Goal: Transaction & Acquisition: Purchase product/service

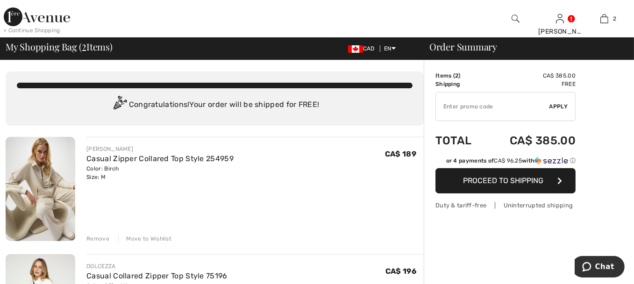
click at [38, 180] on img at bounding box center [41, 189] width 70 height 104
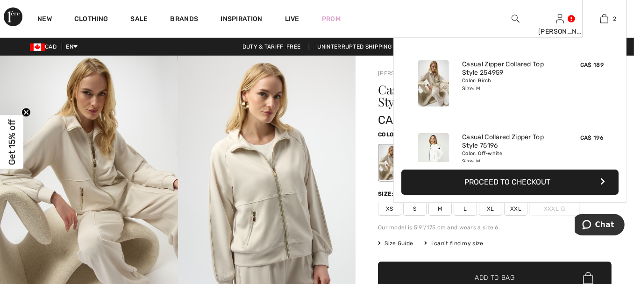
click at [539, 85] on div "Color: Birch Size: M" at bounding box center [508, 84] width 92 height 15
click at [474, 82] on div "Color: Birch Size: M" at bounding box center [508, 84] width 92 height 15
click at [437, 90] on img at bounding box center [433, 83] width 31 height 46
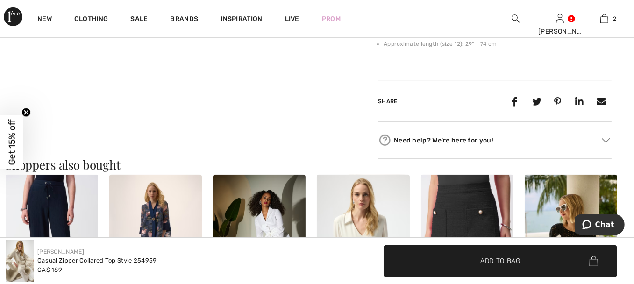
scroll to position [607, 0]
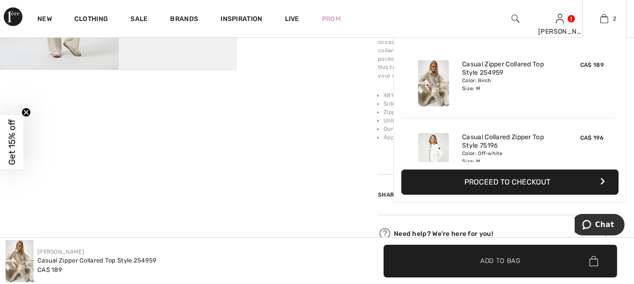
click at [514, 182] on button "Proceed to Checkout" at bounding box center [509, 182] width 217 height 25
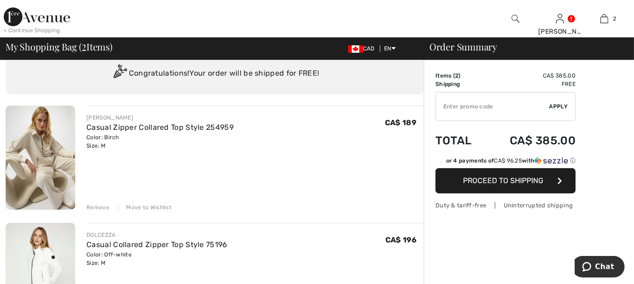
scroll to position [47, 0]
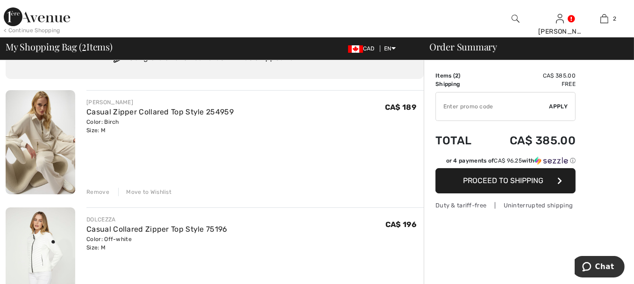
click at [99, 193] on div "Remove" at bounding box center [97, 192] width 23 height 8
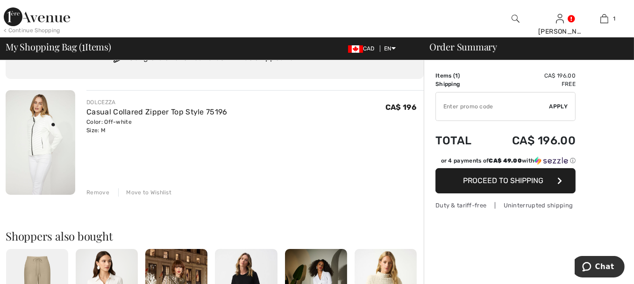
click at [37, 140] on img at bounding box center [41, 142] width 70 height 105
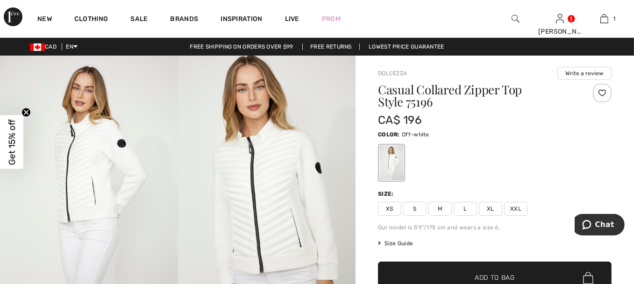
click at [499, 277] on span "Add to Bag" at bounding box center [495, 278] width 40 height 10
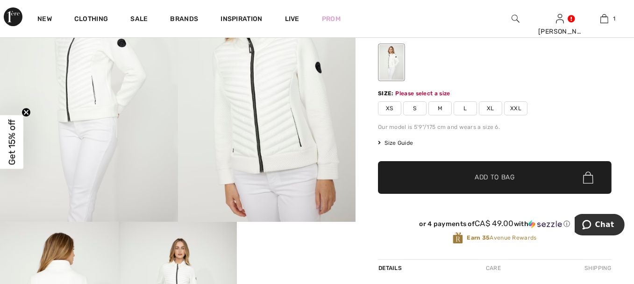
scroll to position [114, 0]
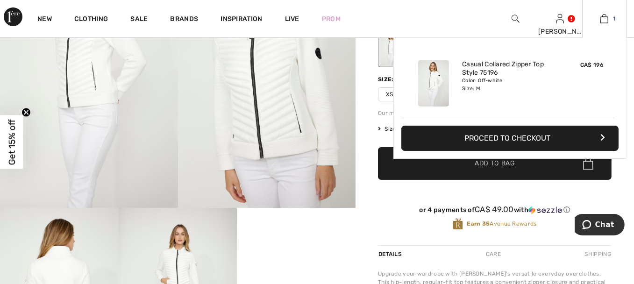
click at [607, 21] on img at bounding box center [604, 18] width 8 height 11
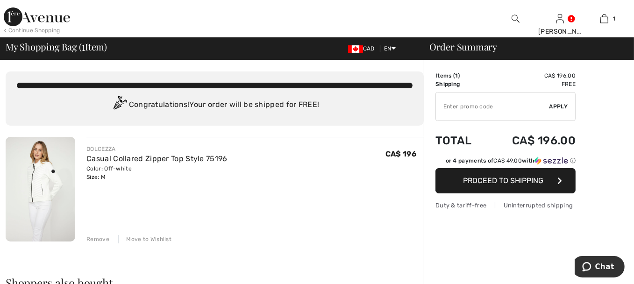
click at [512, 184] on span "Proceed to Shipping" at bounding box center [503, 180] width 80 height 9
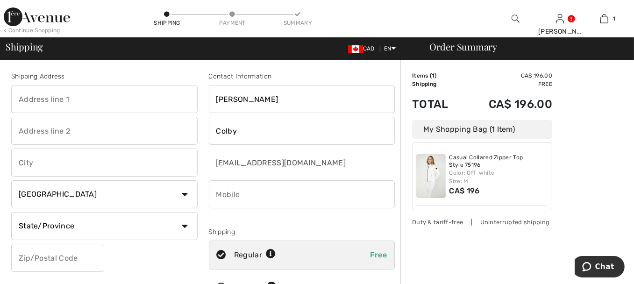
click at [59, 100] on input "text" at bounding box center [104, 99] width 186 height 28
type input "1388 Sandy Somerville"
type input "London"
click at [128, 228] on select "State/Province Alberta British Columbia Manitoba New Brunswick Newfoundland and…" at bounding box center [104, 226] width 186 height 28
select select "ON"
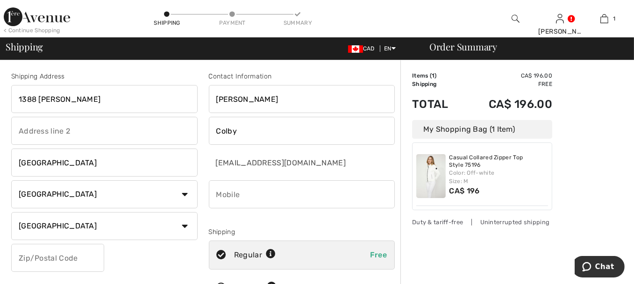
click at [11, 212] on select "State/Province Alberta British Columbia Manitoba New Brunswick Newfoundland and…" at bounding box center [104, 226] width 186 height 28
drag, startPoint x: 52, startPoint y: 262, endPoint x: 126, endPoint y: 259, distance: 73.9
click at [81, 259] on input "text" at bounding box center [57, 258] width 93 height 28
drag, startPoint x: 53, startPoint y: 256, endPoint x: 0, endPoint y: 263, distance: 53.7
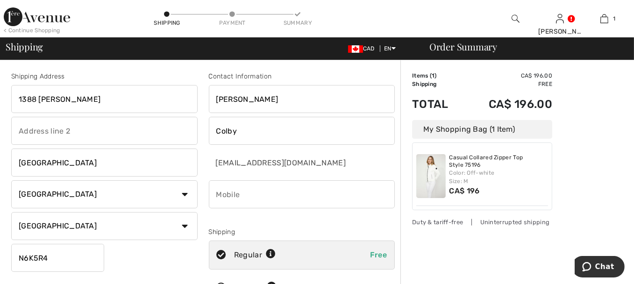
type input "N6K5R4"
click at [244, 196] on input "phone" at bounding box center [302, 194] width 186 height 28
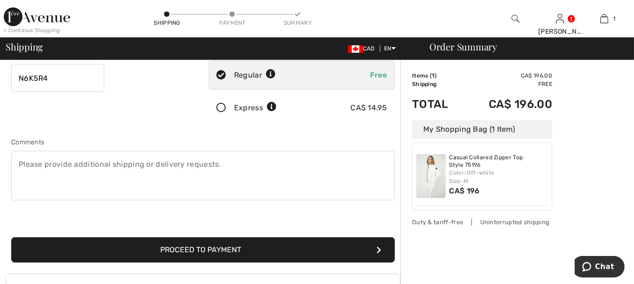
scroll to position [187, 0]
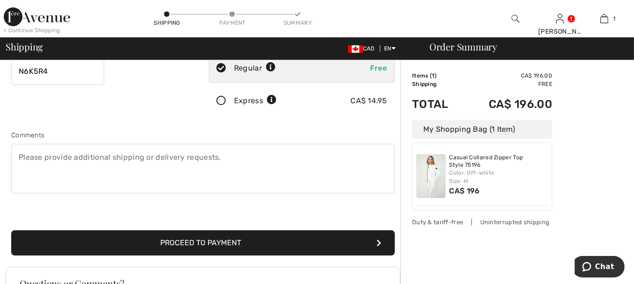
type input "5194738266"
click at [187, 241] on button "Proceed to Payment" at bounding box center [203, 242] width 384 height 25
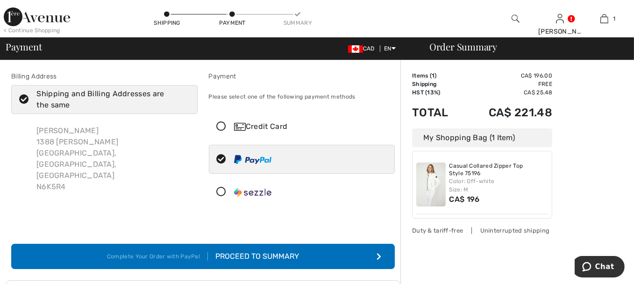
click at [284, 256] on div "Proceed to Summary" at bounding box center [253, 256] width 91 height 11
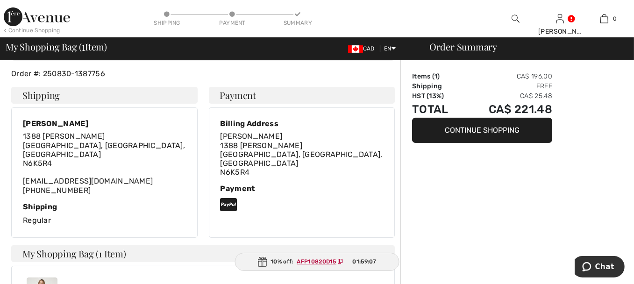
scroll to position [187, 0]
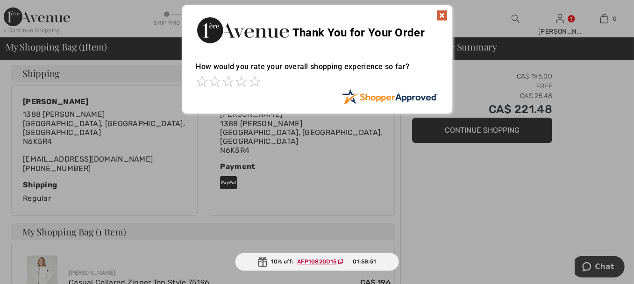
click at [442, 13] on img at bounding box center [441, 15] width 11 height 11
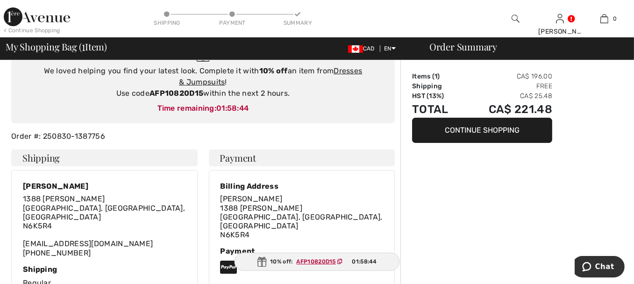
scroll to position [0, 0]
